Goal: Task Accomplishment & Management: Use online tool/utility

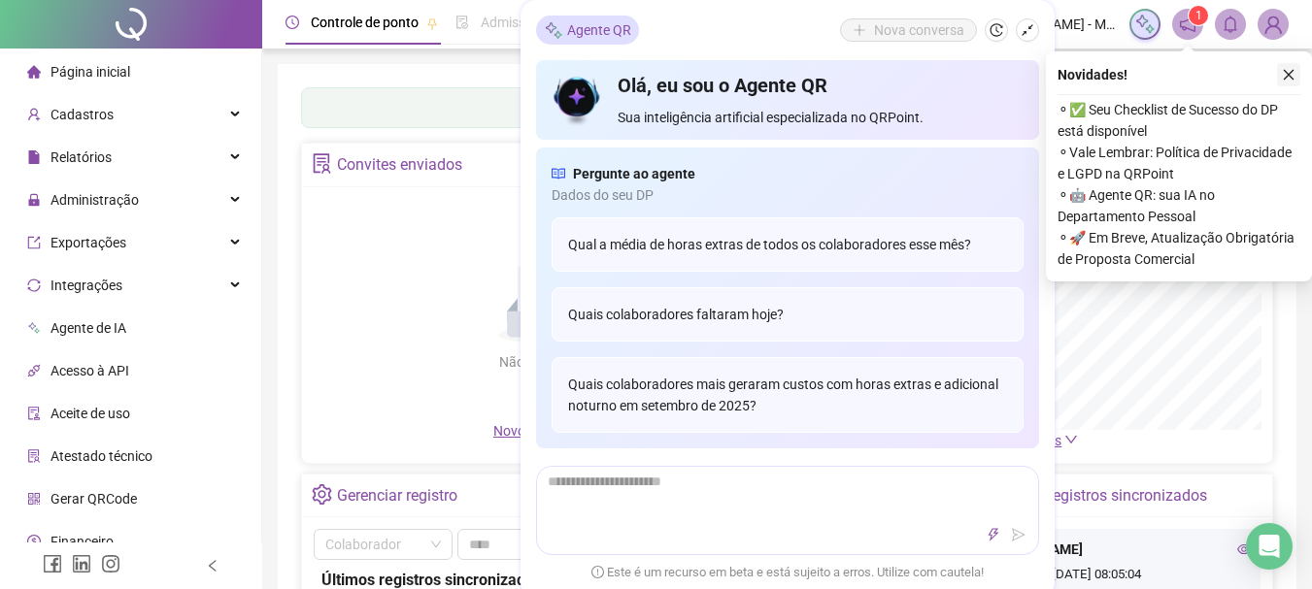
click at [1293, 65] on button "button" at bounding box center [1288, 74] width 23 height 23
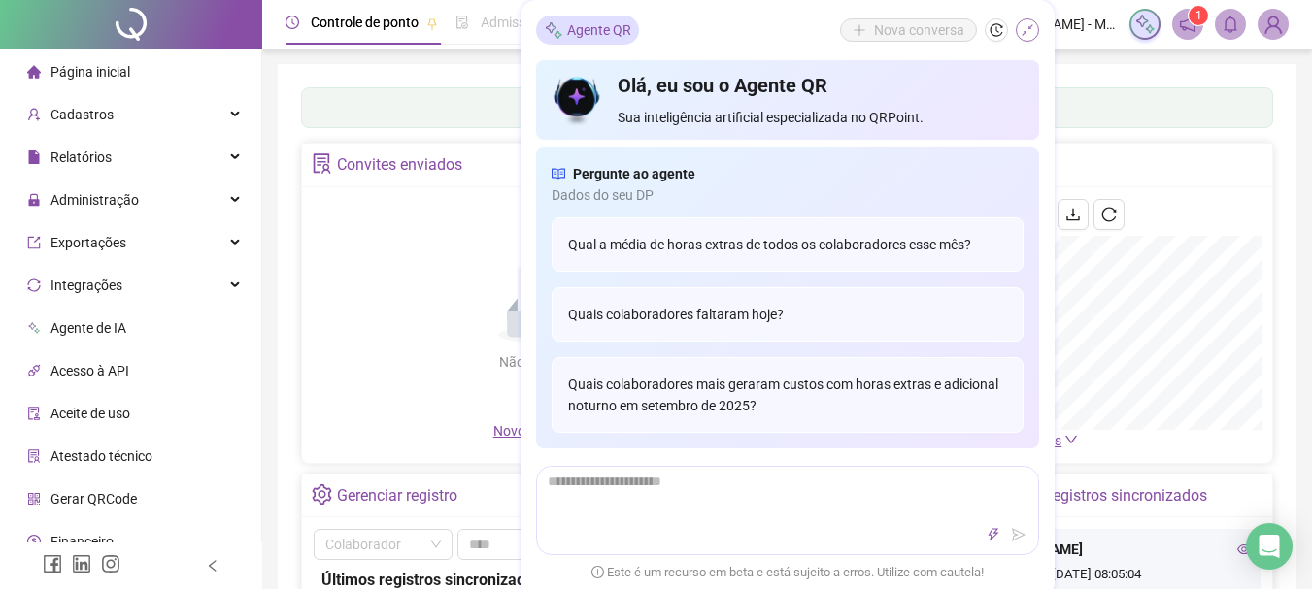
click at [1032, 24] on icon "shrink" at bounding box center [1027, 30] width 14 height 14
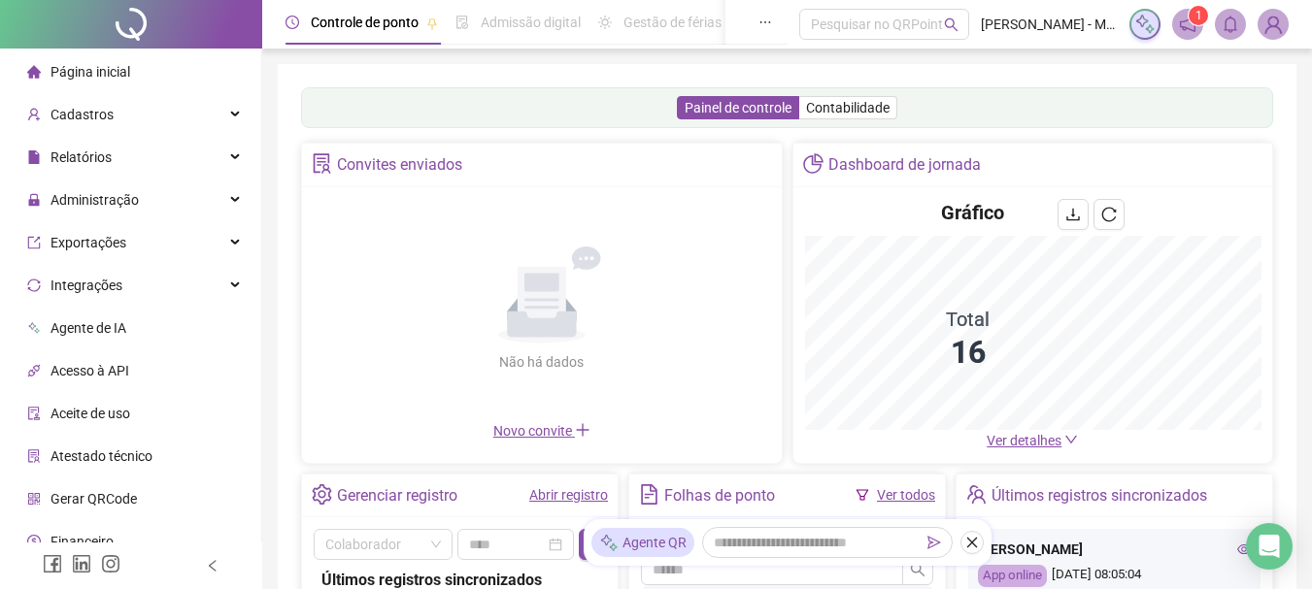
click at [128, 195] on span "Administração" at bounding box center [94, 200] width 88 height 16
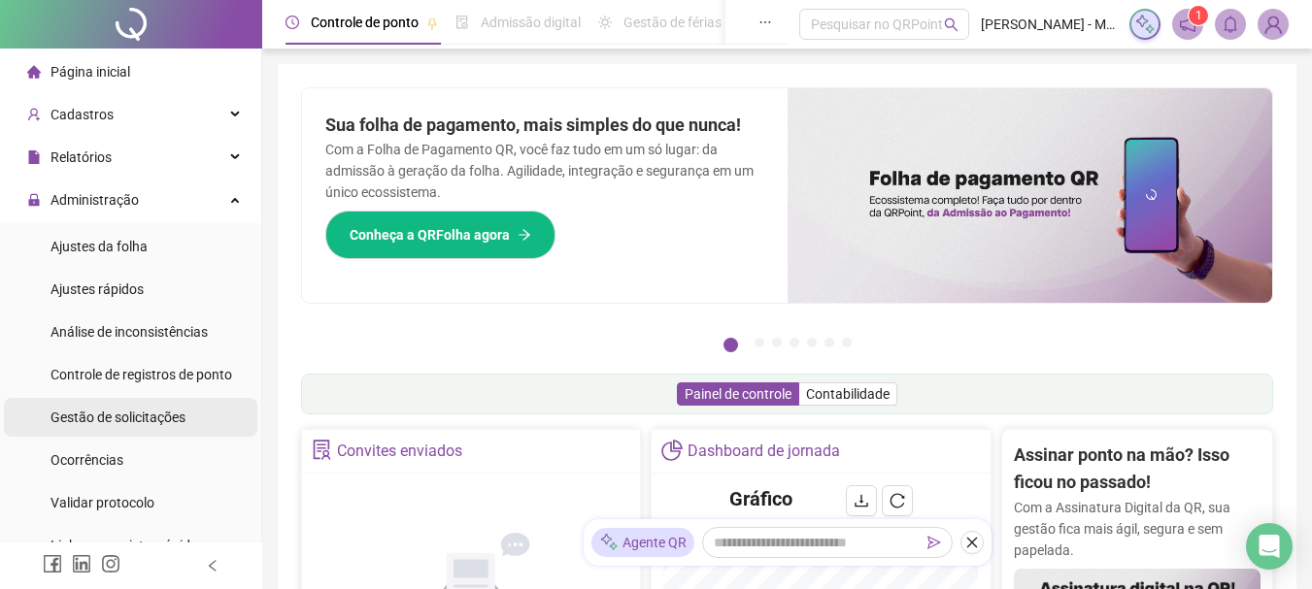
click at [138, 420] on span "Gestão de solicitações" at bounding box center [117, 418] width 135 height 16
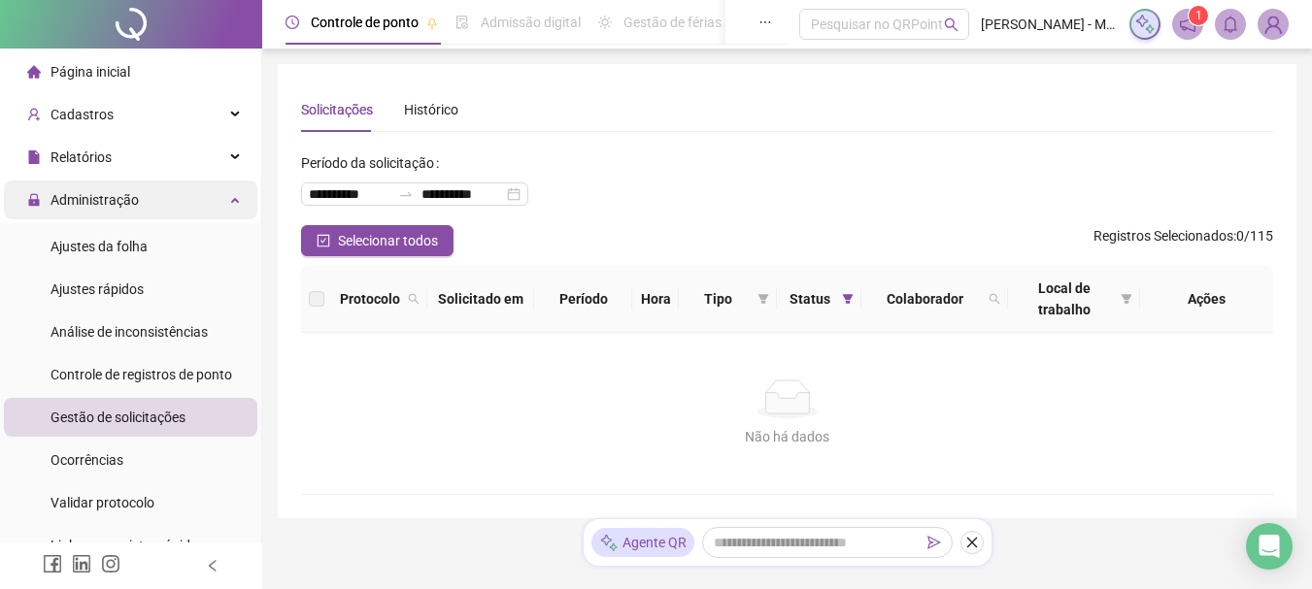
click at [168, 191] on div "Administração" at bounding box center [130, 200] width 253 height 39
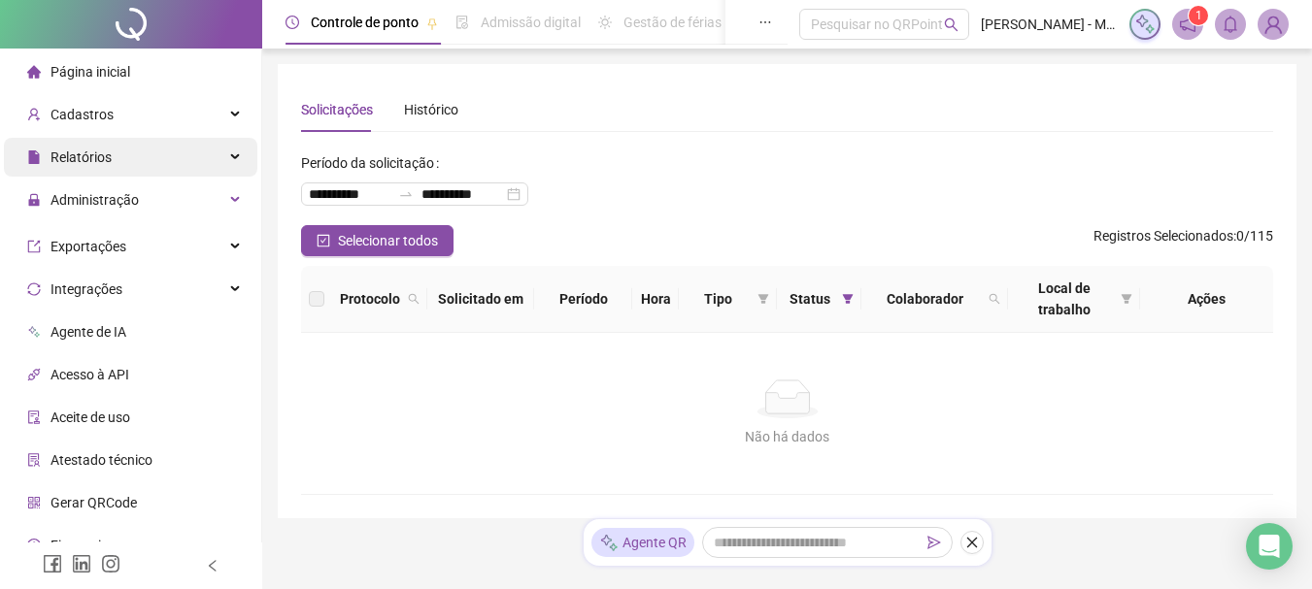
click at [159, 163] on div "Relatórios" at bounding box center [130, 157] width 253 height 39
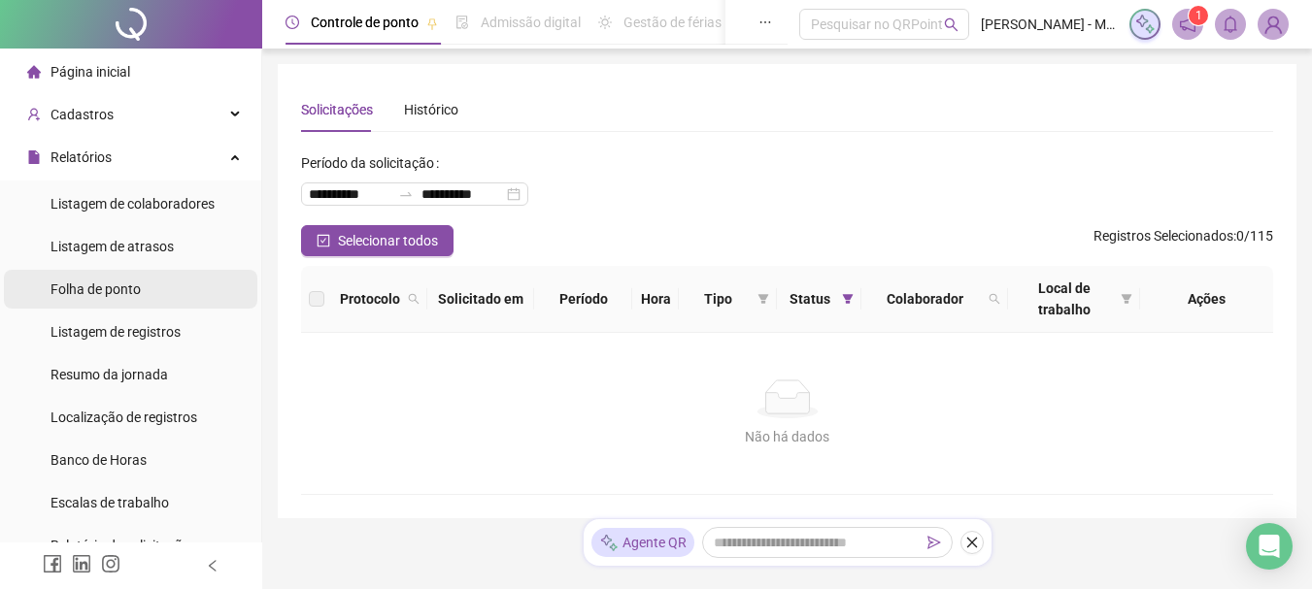
click at [130, 287] on span "Folha de ponto" at bounding box center [95, 290] width 90 height 16
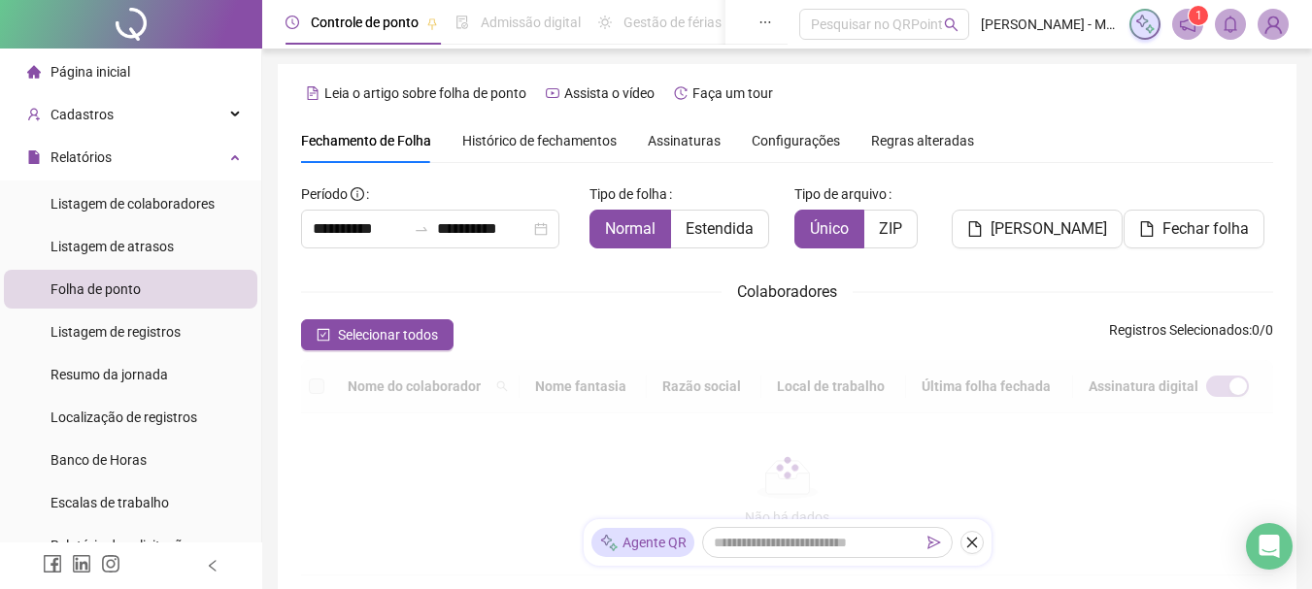
scroll to position [103, 0]
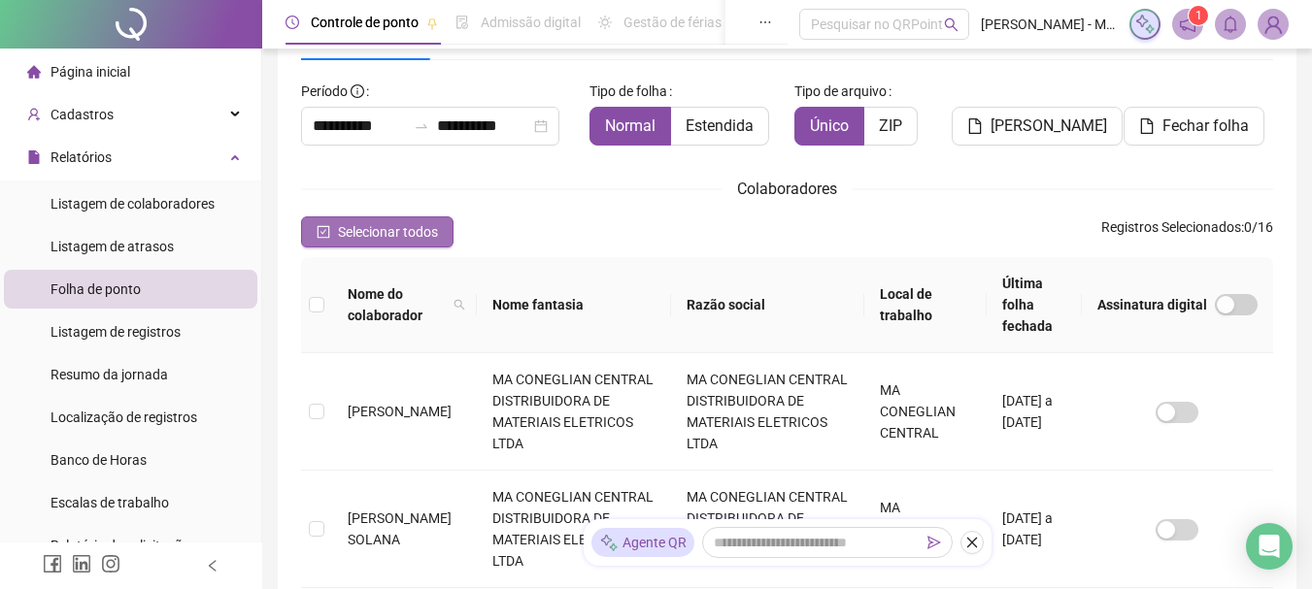
click at [390, 233] on span "Selecionar todos" at bounding box center [388, 231] width 100 height 21
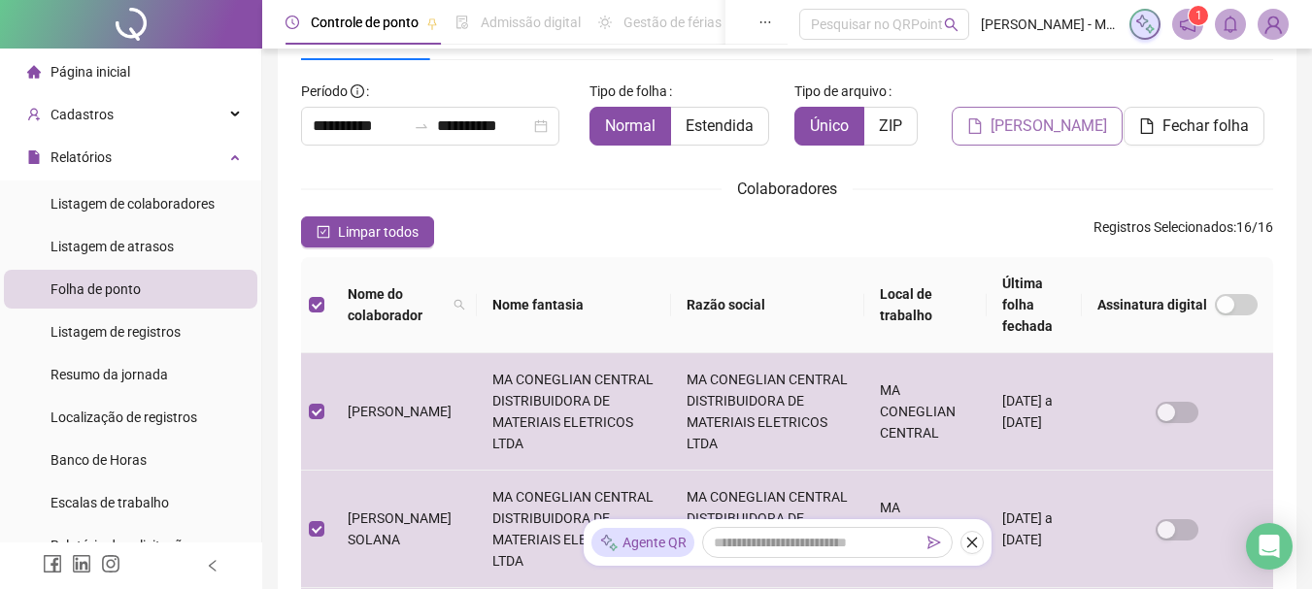
click at [1056, 124] on span "Gerar espelho" at bounding box center [1048, 126] width 117 height 23
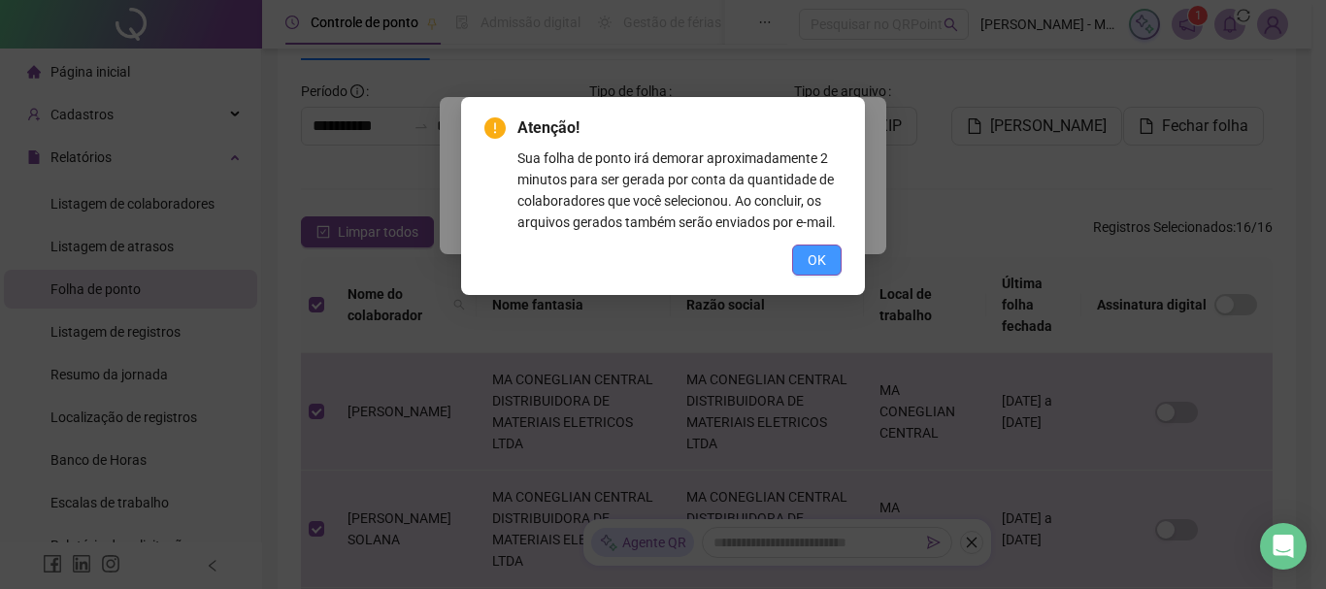
click at [804, 251] on button "OK" at bounding box center [817, 260] width 50 height 31
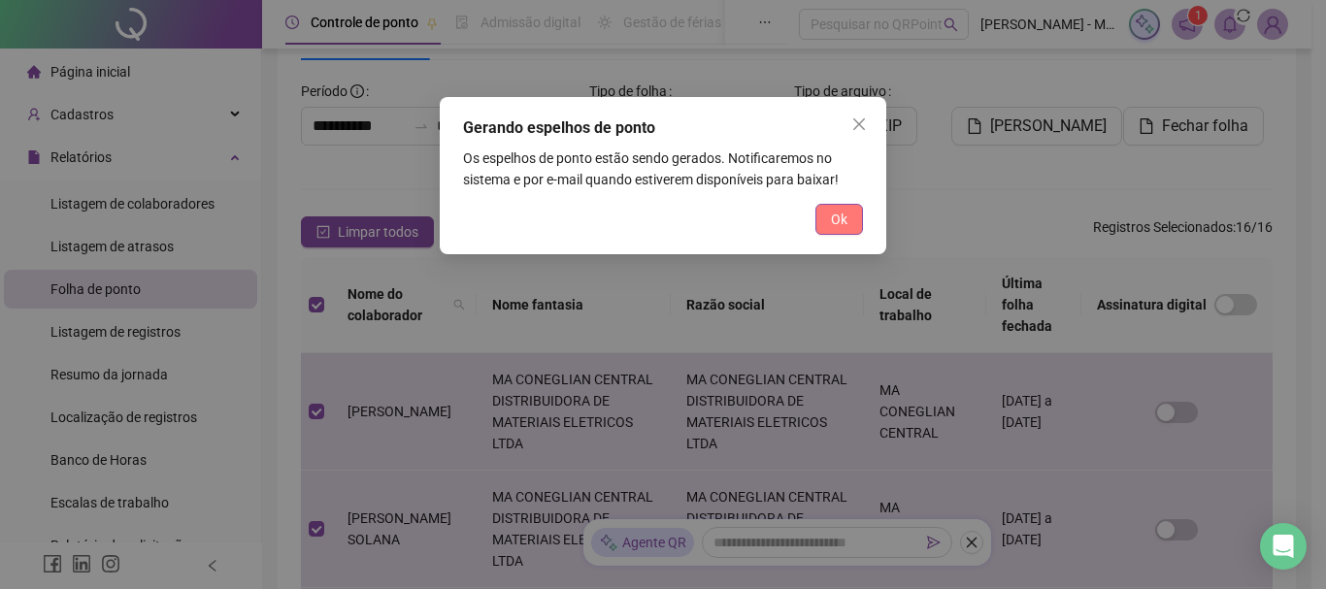
click at [836, 217] on span "Ok" at bounding box center [839, 219] width 17 height 21
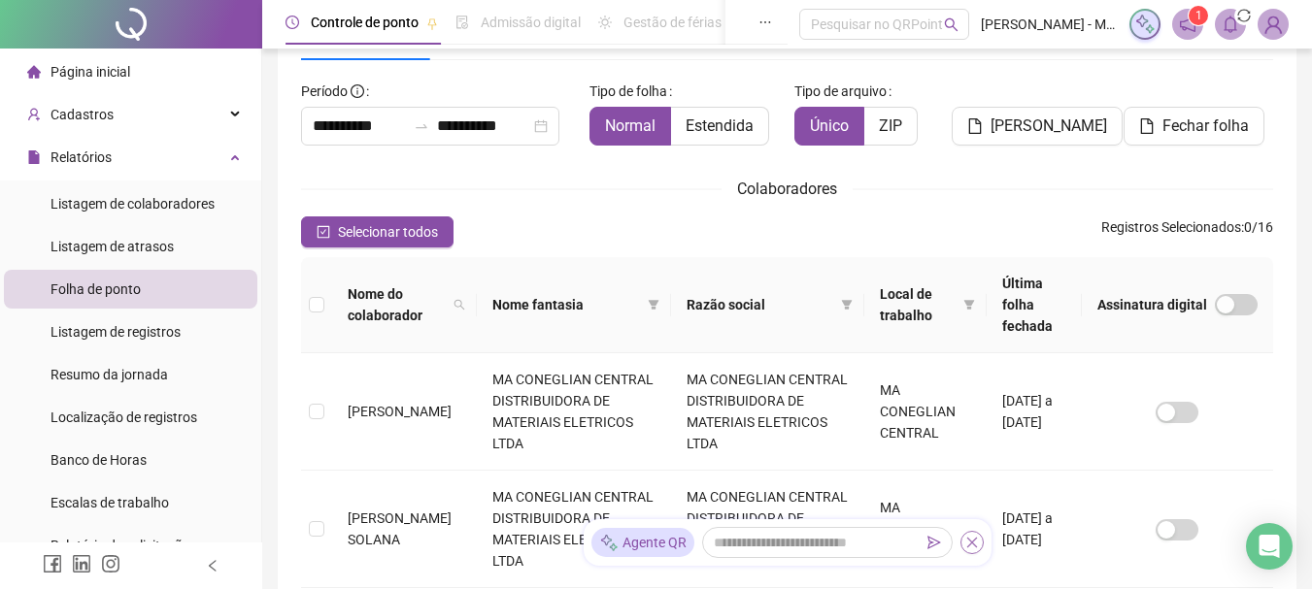
click at [969, 539] on icon "close" at bounding box center [972, 543] width 14 height 14
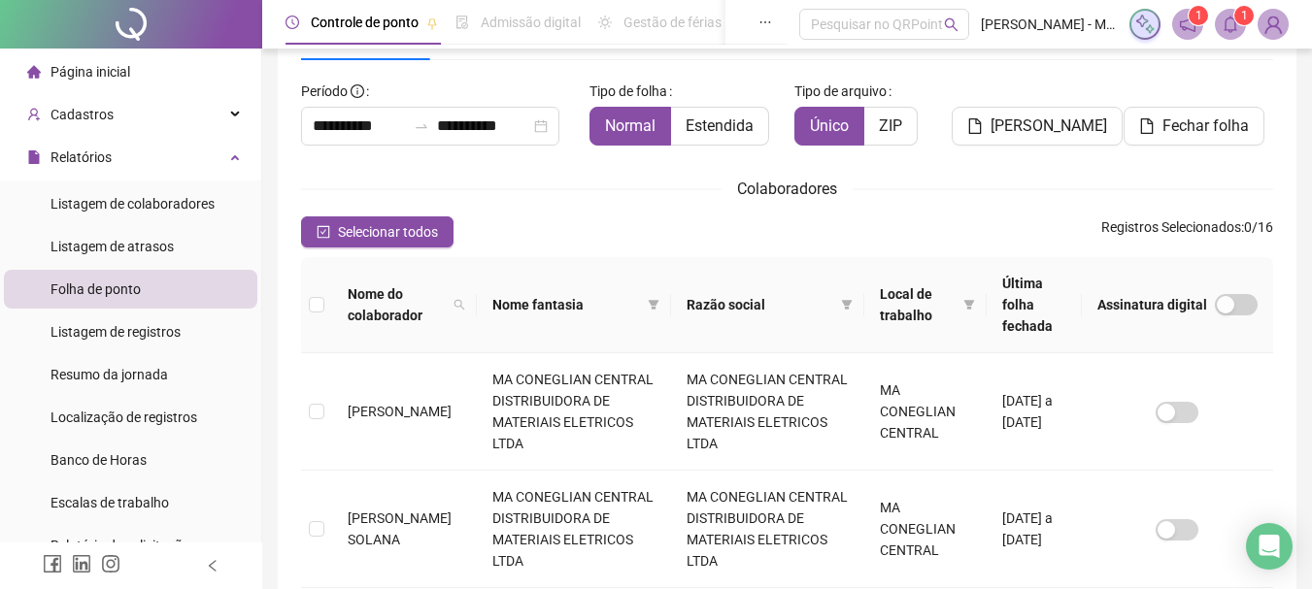
click at [1227, 9] on span at bounding box center [1230, 24] width 31 height 31
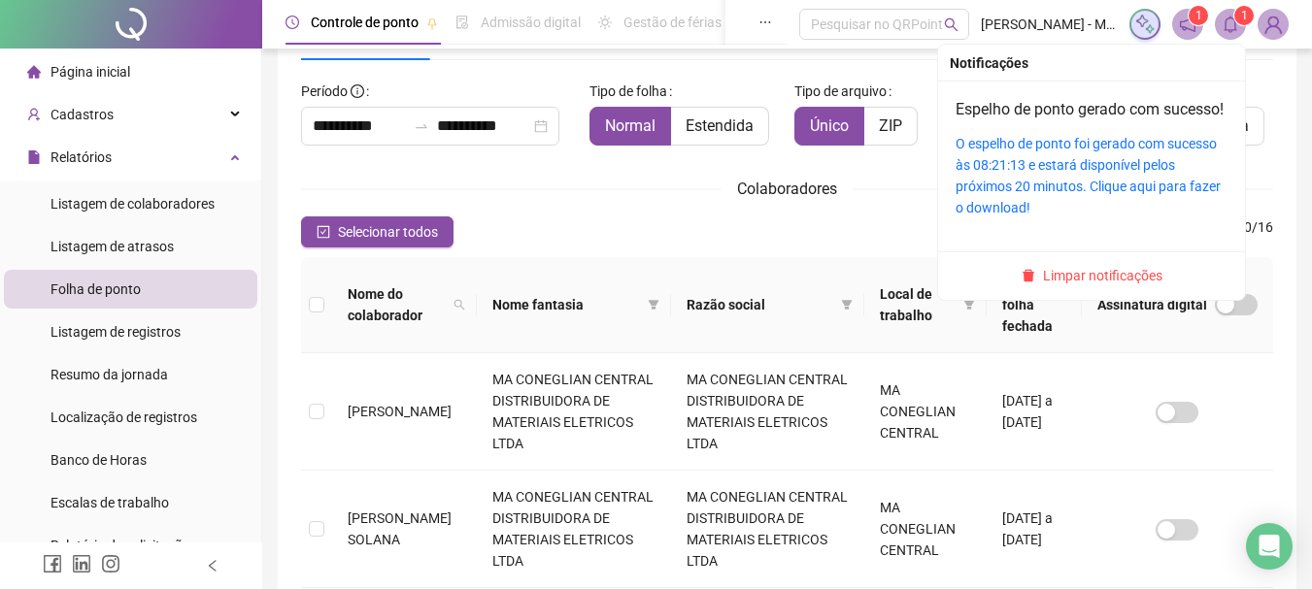
click at [1104, 156] on div "O espelho de ponto foi gerado com sucesso às 08:21:13 e estará disponível pelos…" at bounding box center [1091, 175] width 272 height 85
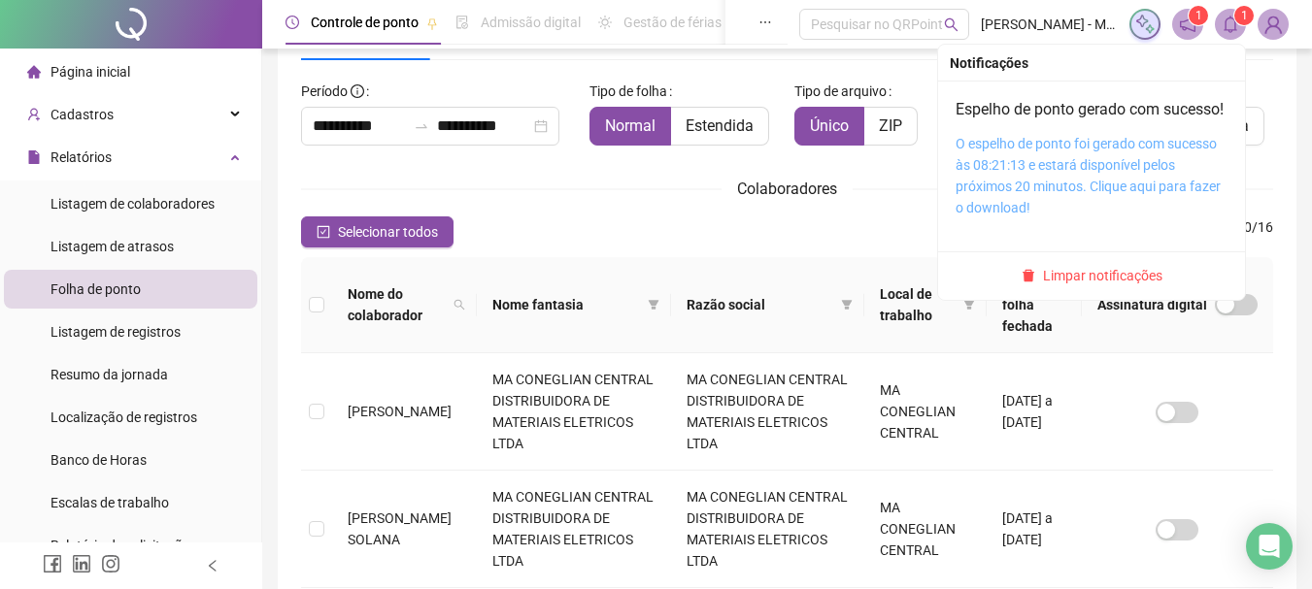
click at [1109, 180] on link "O espelho de ponto foi gerado com sucesso às 08:21:13 e estará disponível pelos…" at bounding box center [1087, 176] width 265 height 80
